Goal: Information Seeking & Learning: Learn about a topic

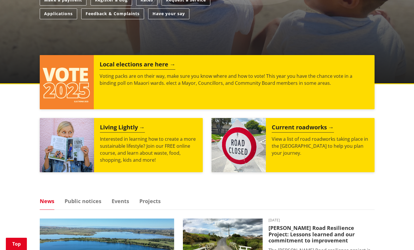
scroll to position [189, 0]
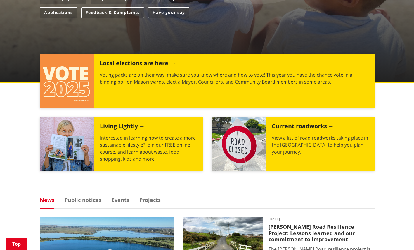
click at [248, 76] on p "Voting packs are on their way, make sure you know where and how to vote! This y…" at bounding box center [234, 79] width 269 height 14
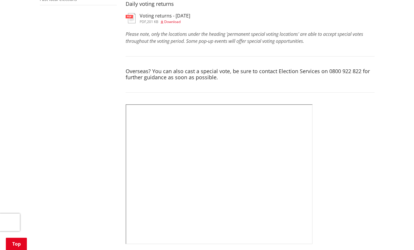
scroll to position [202, 0]
click at [172, 17] on h3 "Voting returns - 2/10/2025" at bounding box center [165, 16] width 51 height 6
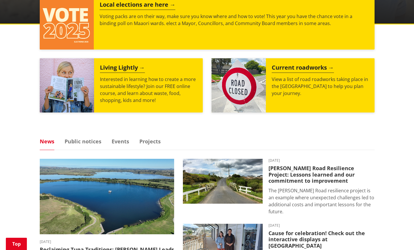
scroll to position [241, 0]
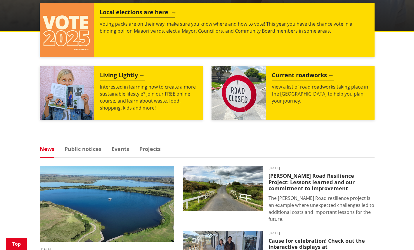
click at [273, 32] on p "Voting packs are on their way, make sure you know where and how to vote! This y…" at bounding box center [234, 27] width 269 height 14
